Goal: Task Accomplishment & Management: Manage account settings

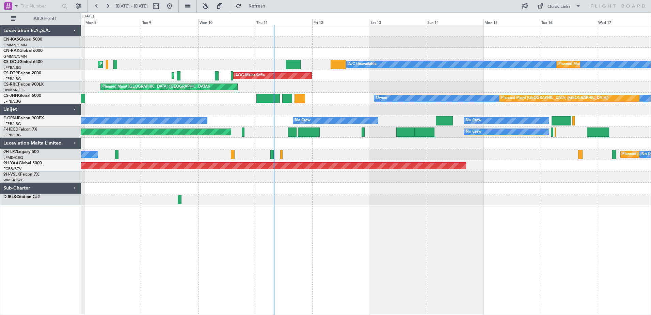
click at [434, 240] on div "A/C Unavailable Planned Maint [GEOGRAPHIC_DATA] ([GEOGRAPHIC_DATA]) Planned Mai…" at bounding box center [366, 170] width 570 height 290
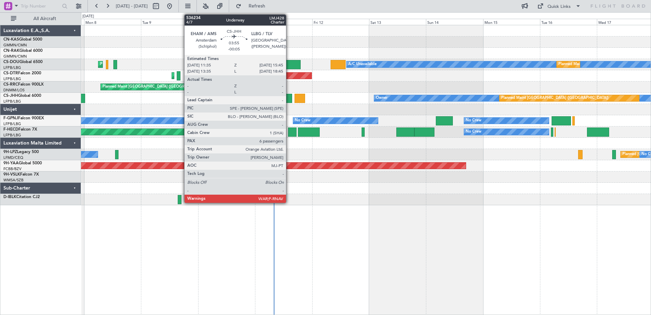
click at [289, 98] on div at bounding box center [287, 98] width 10 height 9
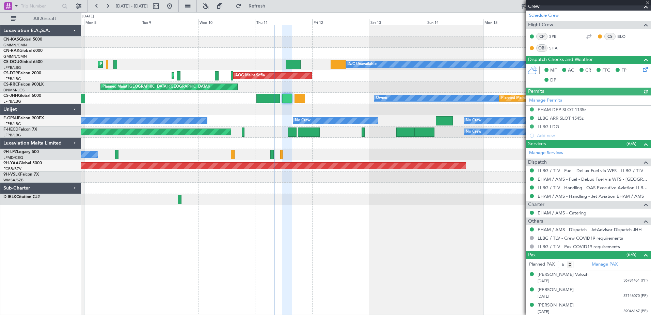
scroll to position [187, 0]
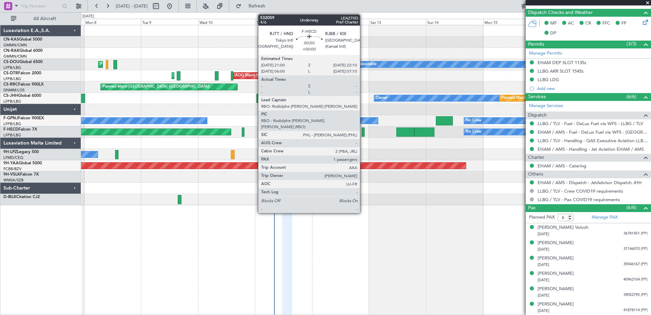
click at [363, 132] on div at bounding box center [362, 131] width 3 height 9
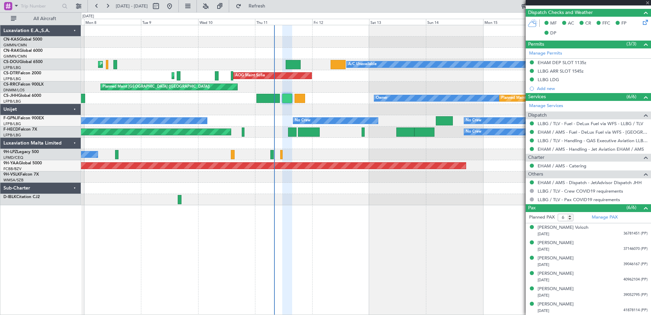
type input "1"
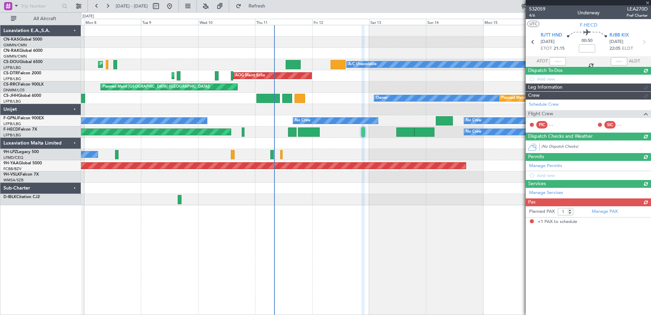
scroll to position [0, 0]
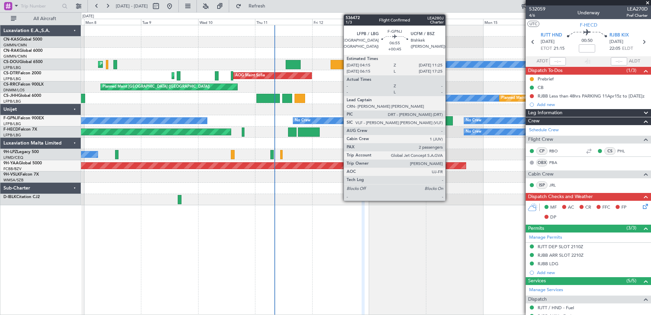
click at [448, 121] on div at bounding box center [444, 120] width 17 height 9
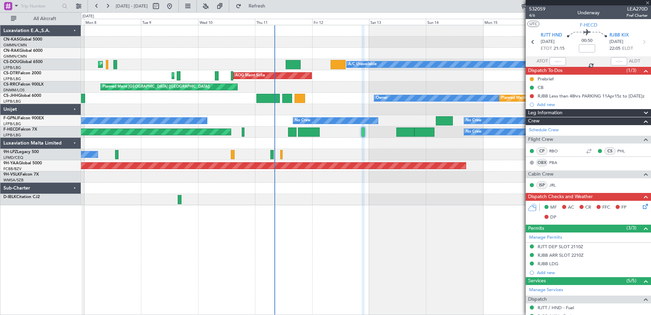
type input "+00:45"
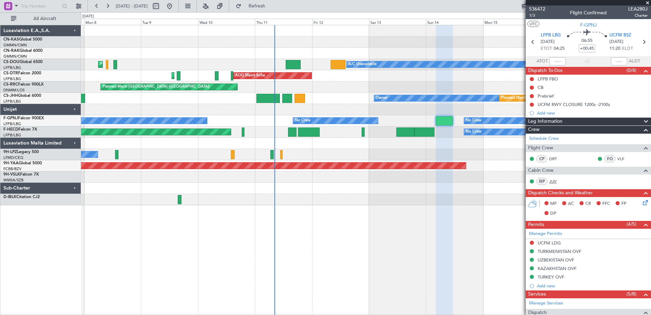
click at [555, 180] on link "JUV" at bounding box center [556, 181] width 15 height 6
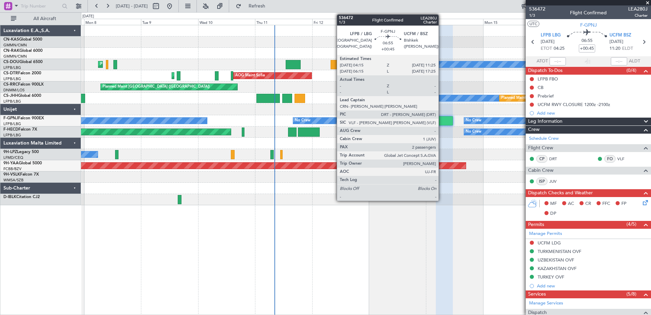
click at [441, 123] on div at bounding box center [444, 120] width 17 height 9
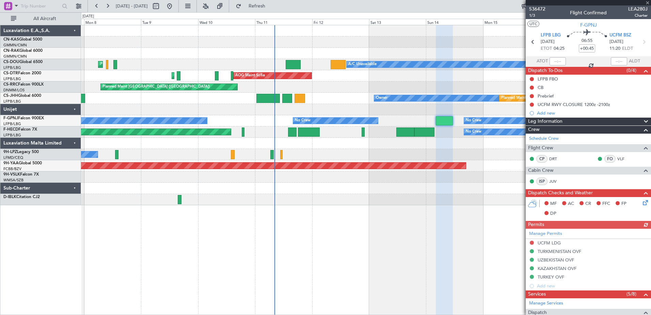
click at [648, 1] on div at bounding box center [588, 2] width 125 height 5
click at [648, 3] on div at bounding box center [588, 2] width 125 height 5
click at [648, 2] on span at bounding box center [647, 3] width 7 height 6
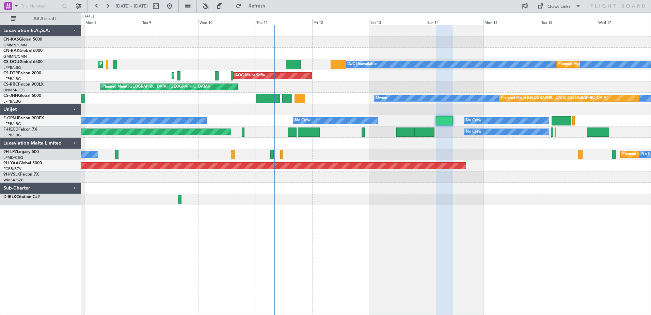
type input "0"
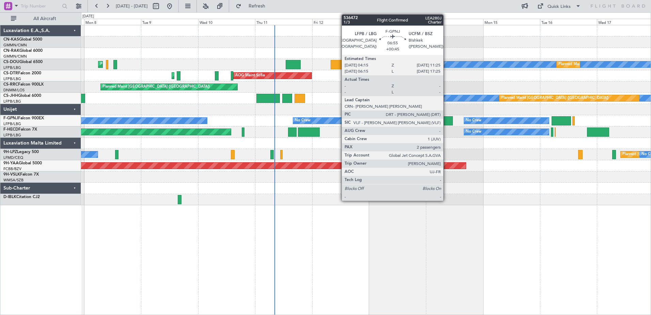
click at [446, 122] on div at bounding box center [444, 120] width 17 height 9
